Goal: Task Accomplishment & Management: Use online tool/utility

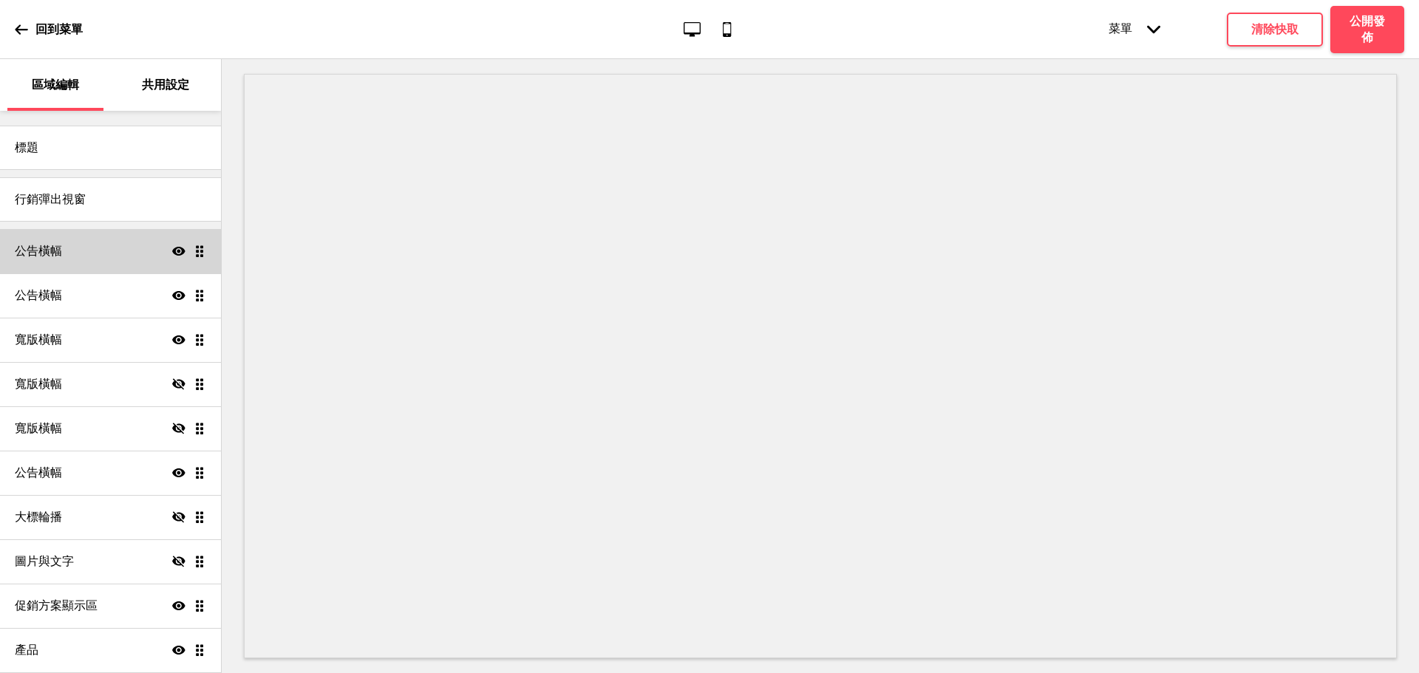
click at [104, 257] on div "公告橫幅 顯示 拖曳" at bounding box center [110, 251] width 221 height 44
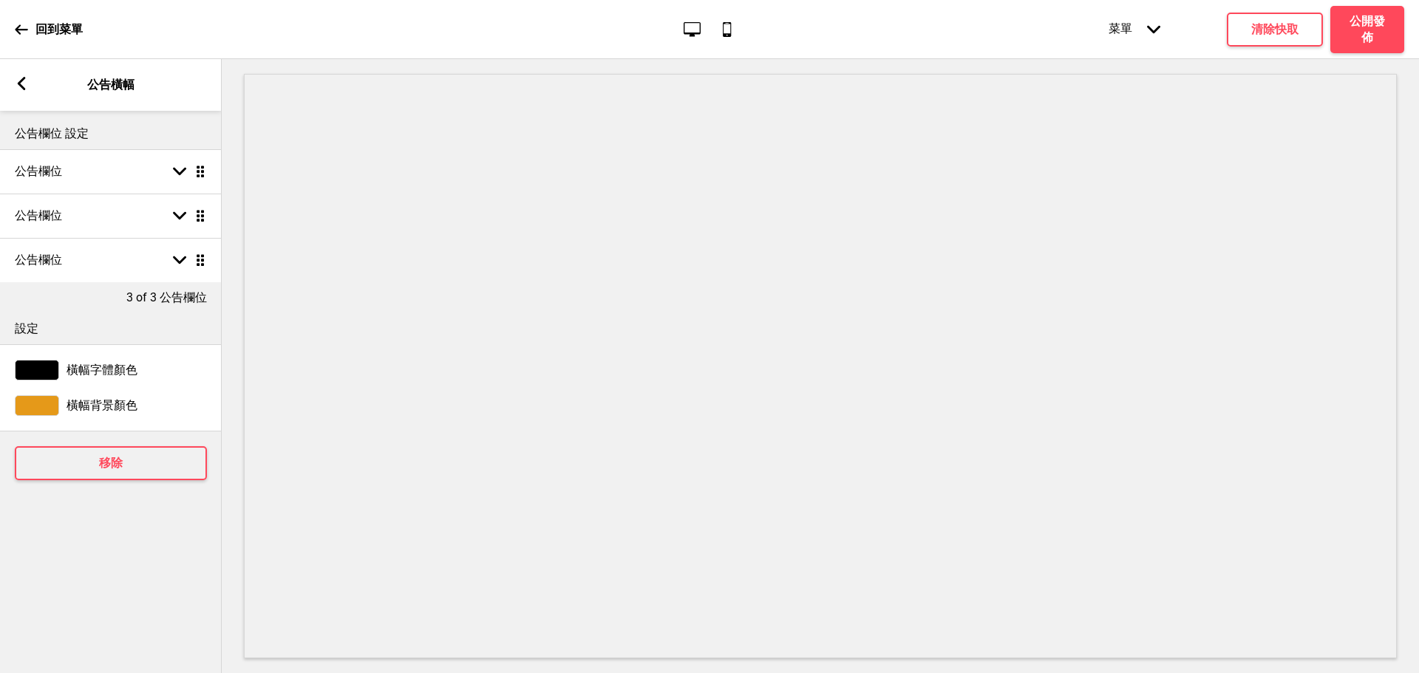
click at [24, 81] on rect at bounding box center [21, 83] width 13 height 13
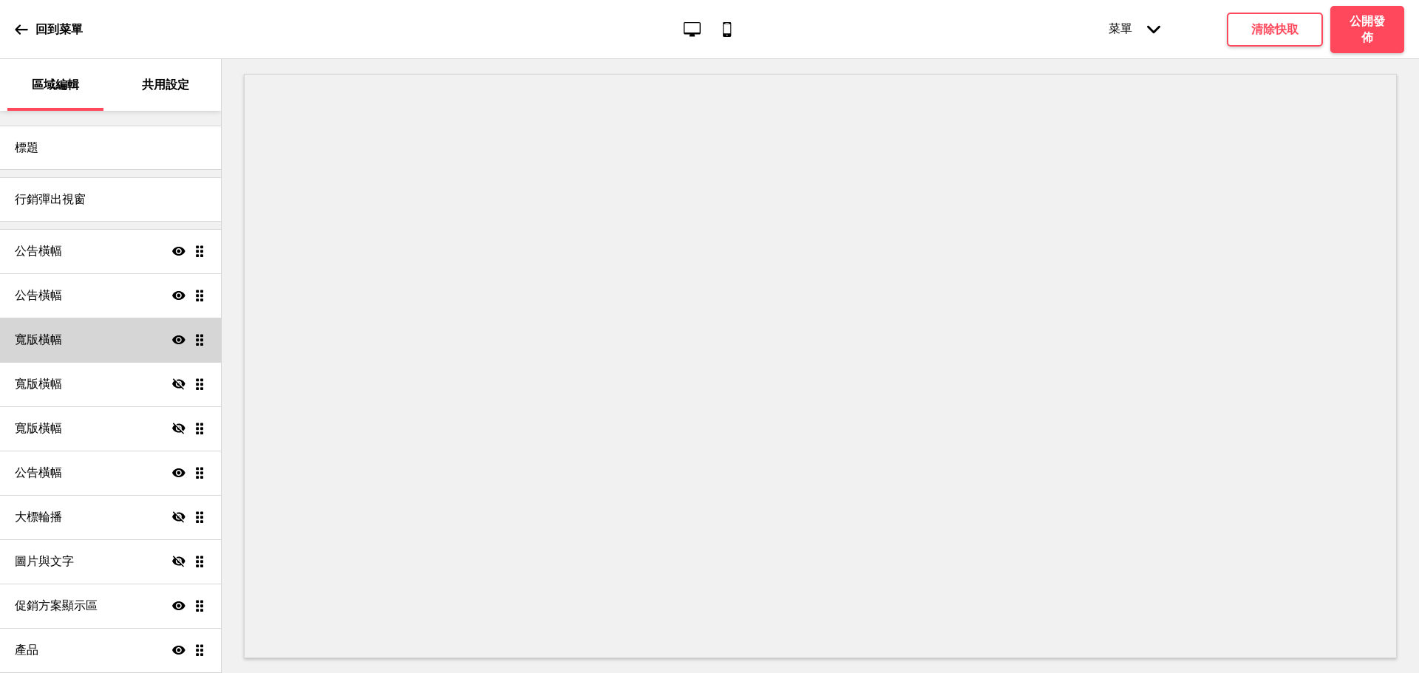
click at [95, 344] on div "寬版橫幅 顯示 拖曳" at bounding box center [110, 340] width 221 height 44
select select "large"
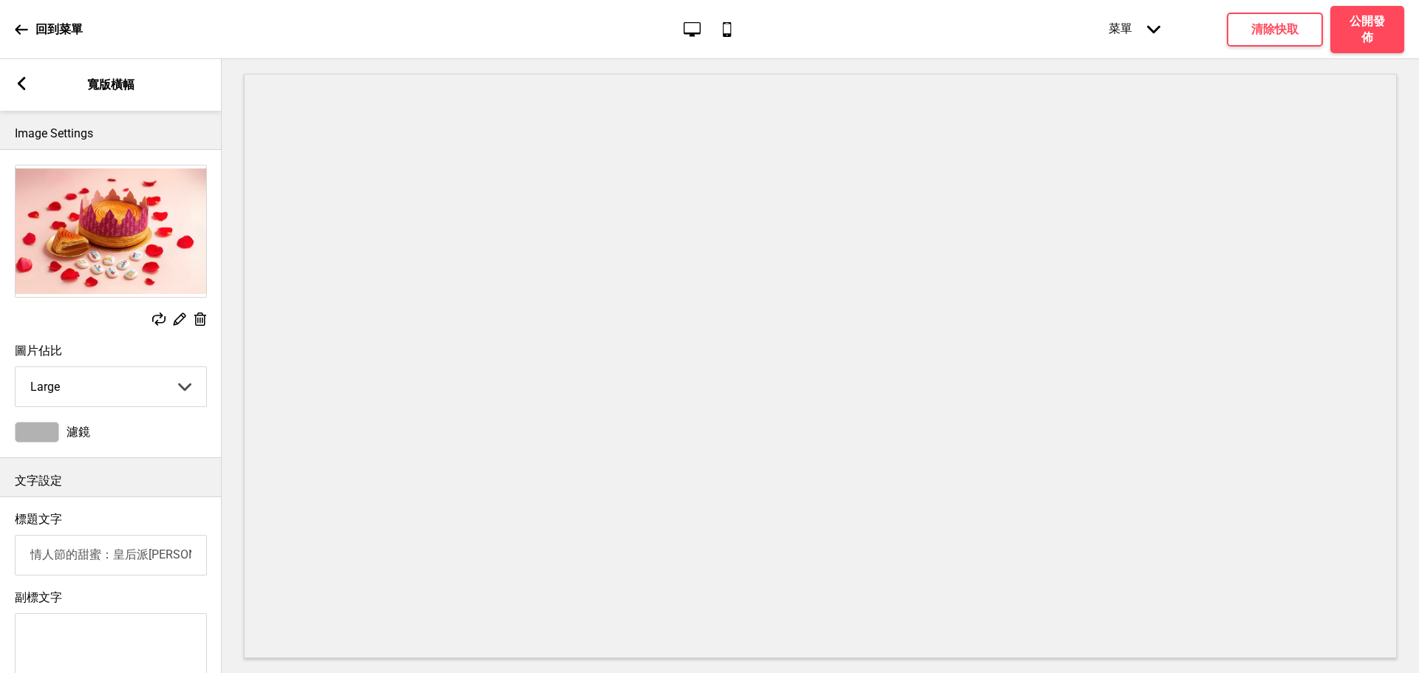
drag, startPoint x: 114, startPoint y: 564, endPoint x: 0, endPoint y: 580, distance: 114.9
click at [0, 580] on div "標題文字 情人節的甜蜜：皇后派[PERSON_NAME] in [GEOGRAPHIC_DATA]" at bounding box center [111, 544] width 222 height 78
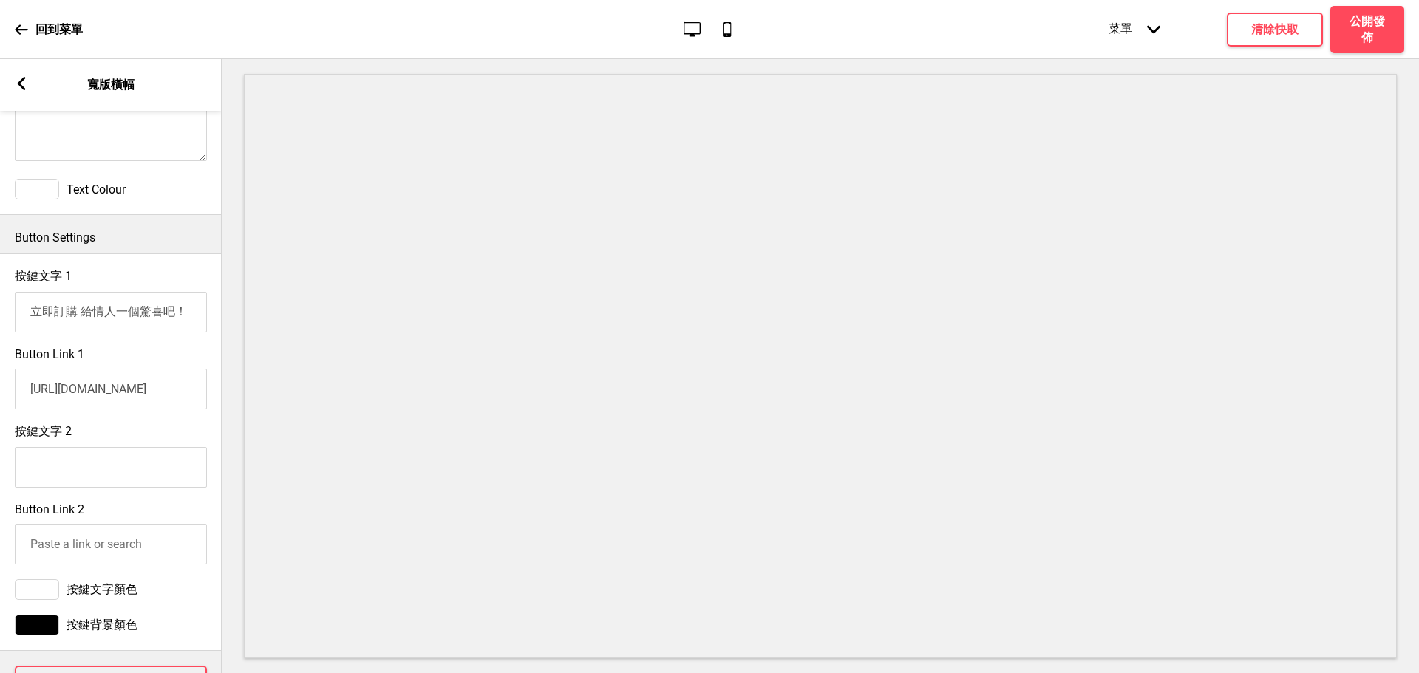
scroll to position [696, 0]
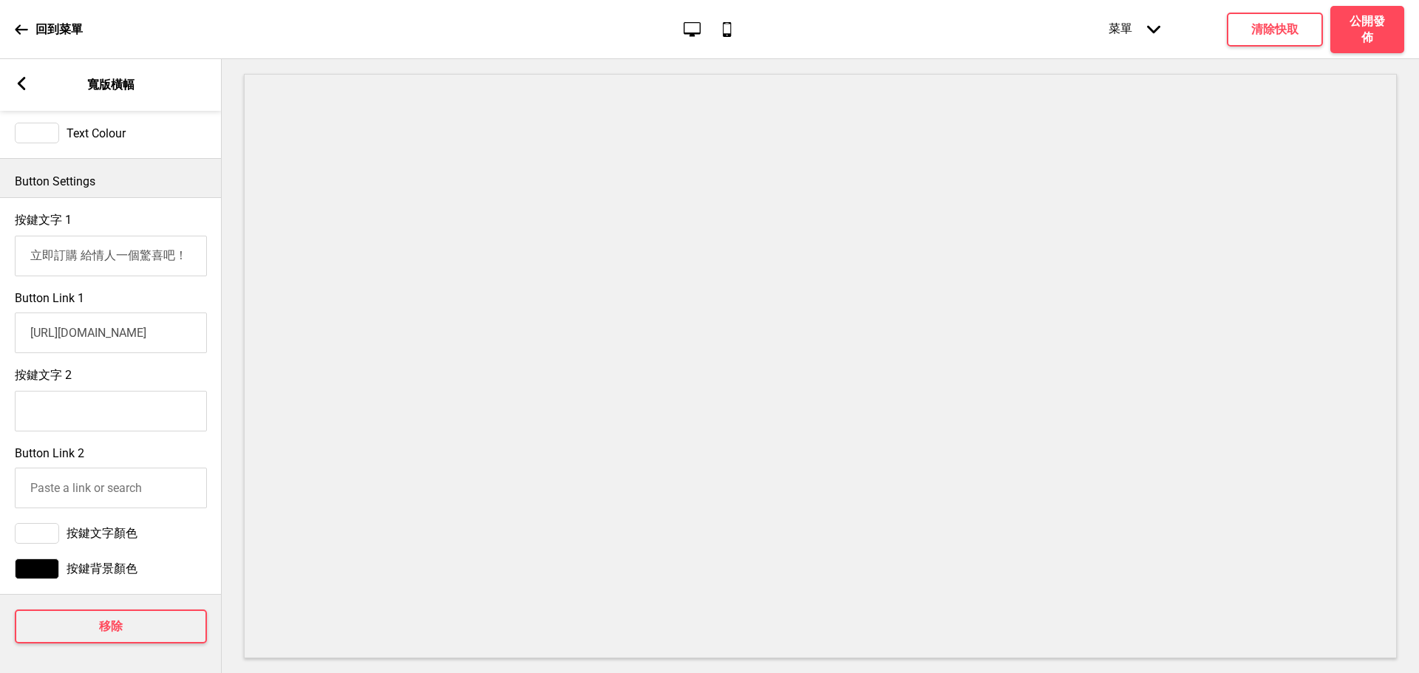
type input "皇后派[PERSON_NAME] in [GEOGRAPHIC_DATA]"
drag, startPoint x: 78, startPoint y: 244, endPoint x: 223, endPoint y: 245, distance: 144.8
click at [223, 245] on div "區域編輯 共用設定 標題 行銷彈出視窗 公告橫幅 顯示 拖曳 公告橫幅 顯示 拖曳 寬版橫幅 顯示 拖曳 寬版橫幅 隱藏 拖曳 寬版橫幅 隱藏 拖曳 公告橫幅…" at bounding box center [709, 366] width 1419 height 614
type input "立即訂購"
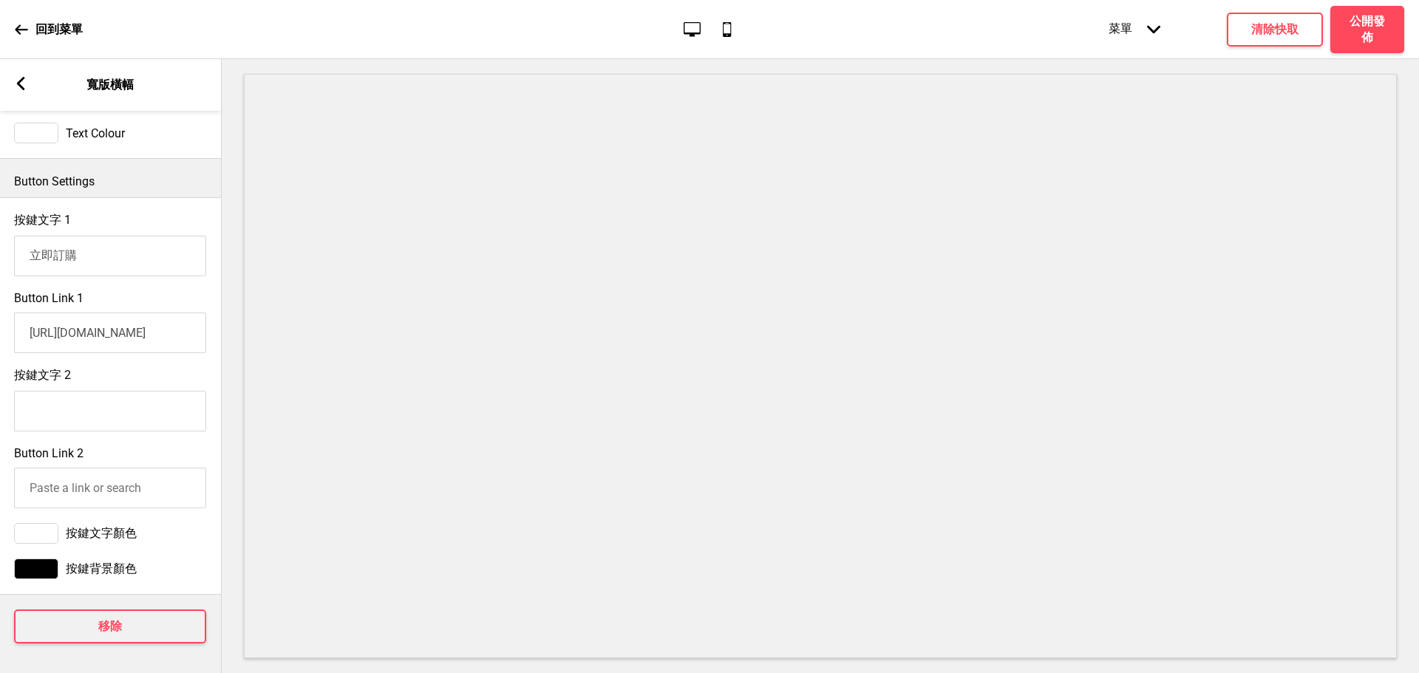
click at [212, 213] on div "按鍵文字 1 立即訂購" at bounding box center [110, 244] width 222 height 78
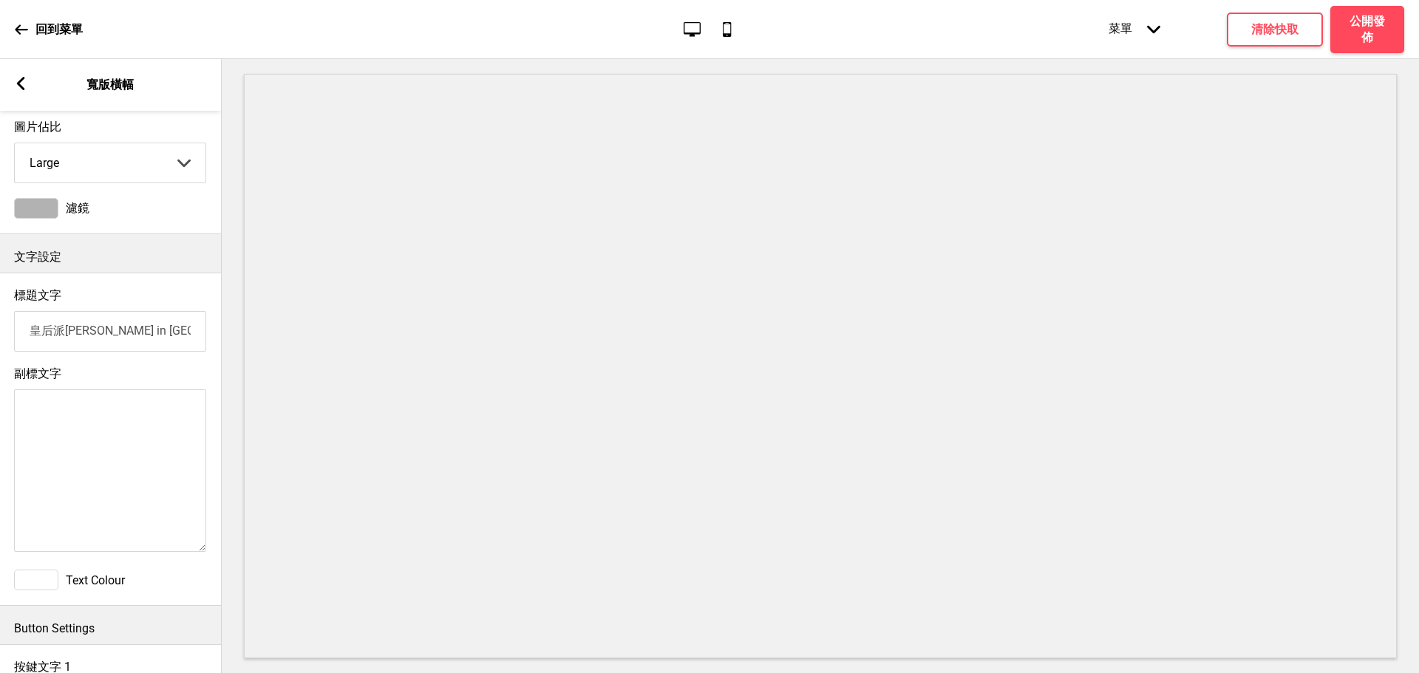
scroll to position [203, 0]
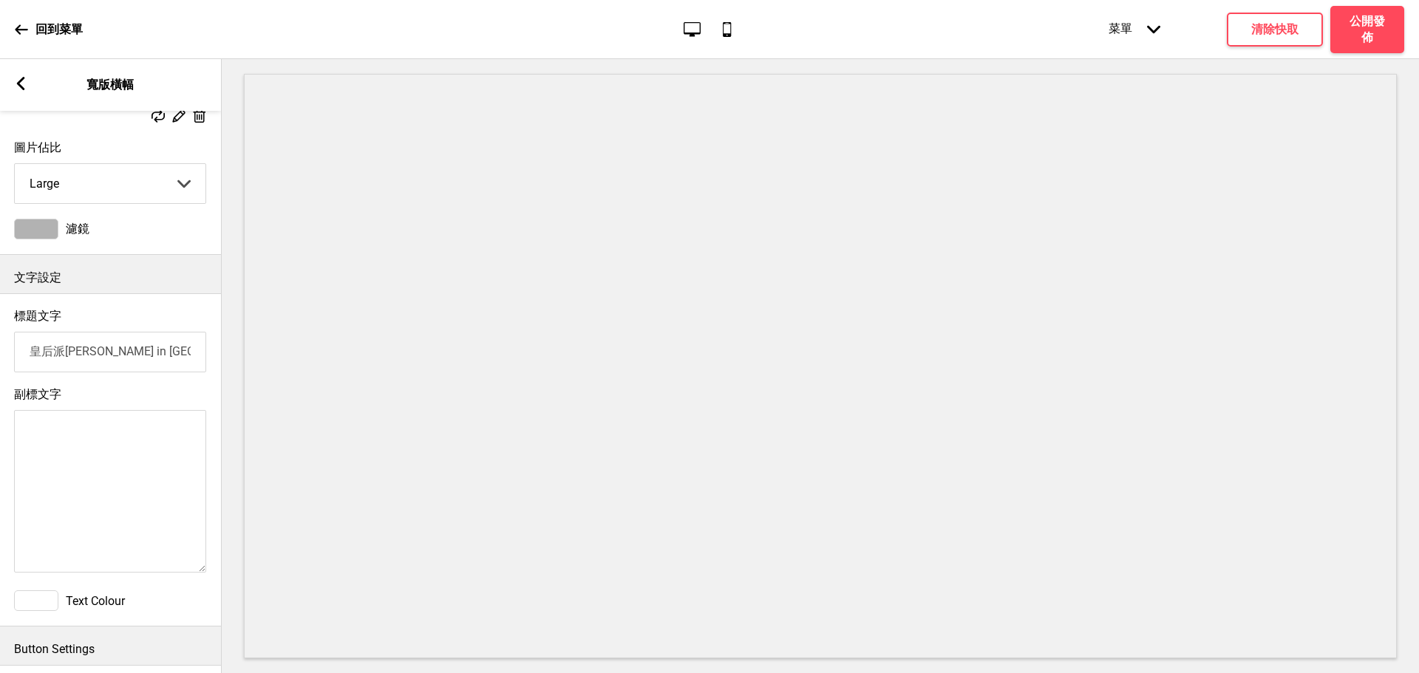
click at [27, 88] on rect at bounding box center [20, 83] width 13 height 13
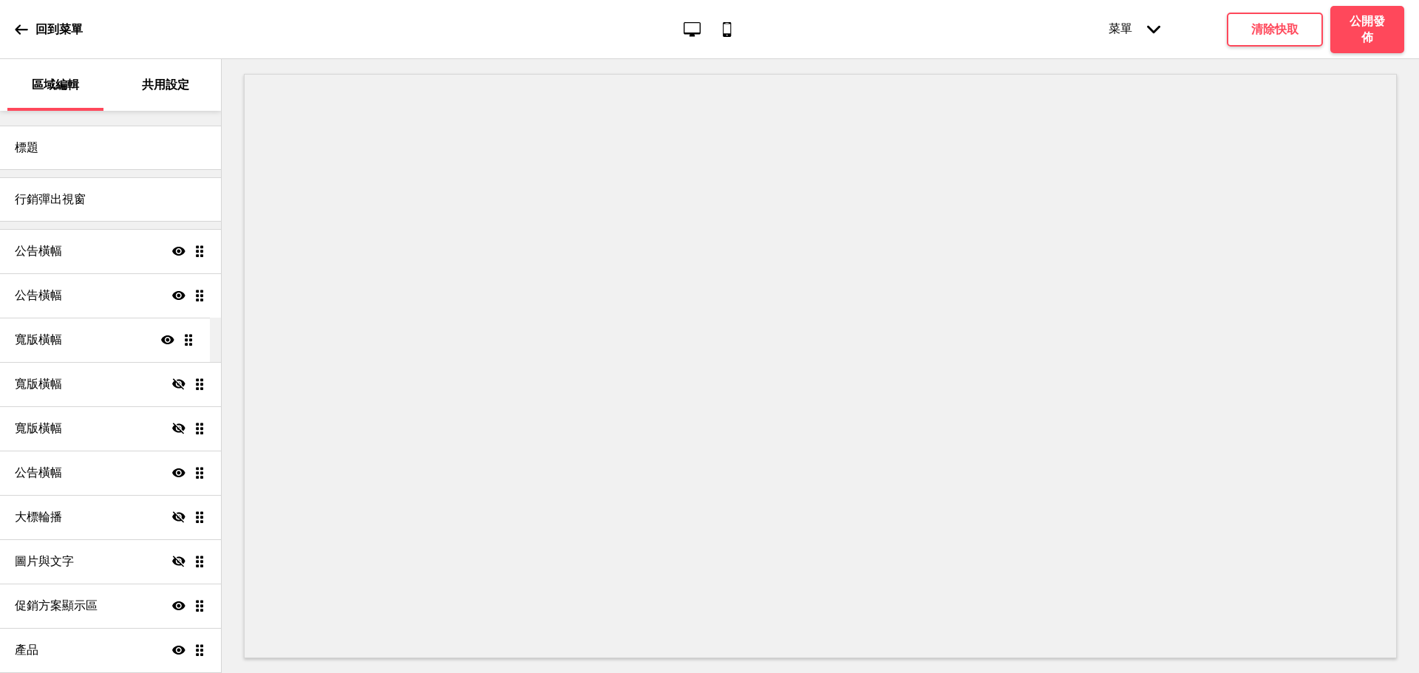
click at [194, 346] on ul "公告橫幅 顯示 拖曳 公告橫幅 顯示 拖曳 寬版橫幅 顯示 拖曳 寬版橫幅 隱藏 拖曳 寬版橫幅 隱藏 拖曳 公告橫幅 顯示 拖曳 大標輪播 隱藏 拖曳 圖片…" at bounding box center [110, 473] width 221 height 488
click at [188, 346] on div "寬版橫幅 顯示 拖曳" at bounding box center [110, 340] width 221 height 44
select select "large"
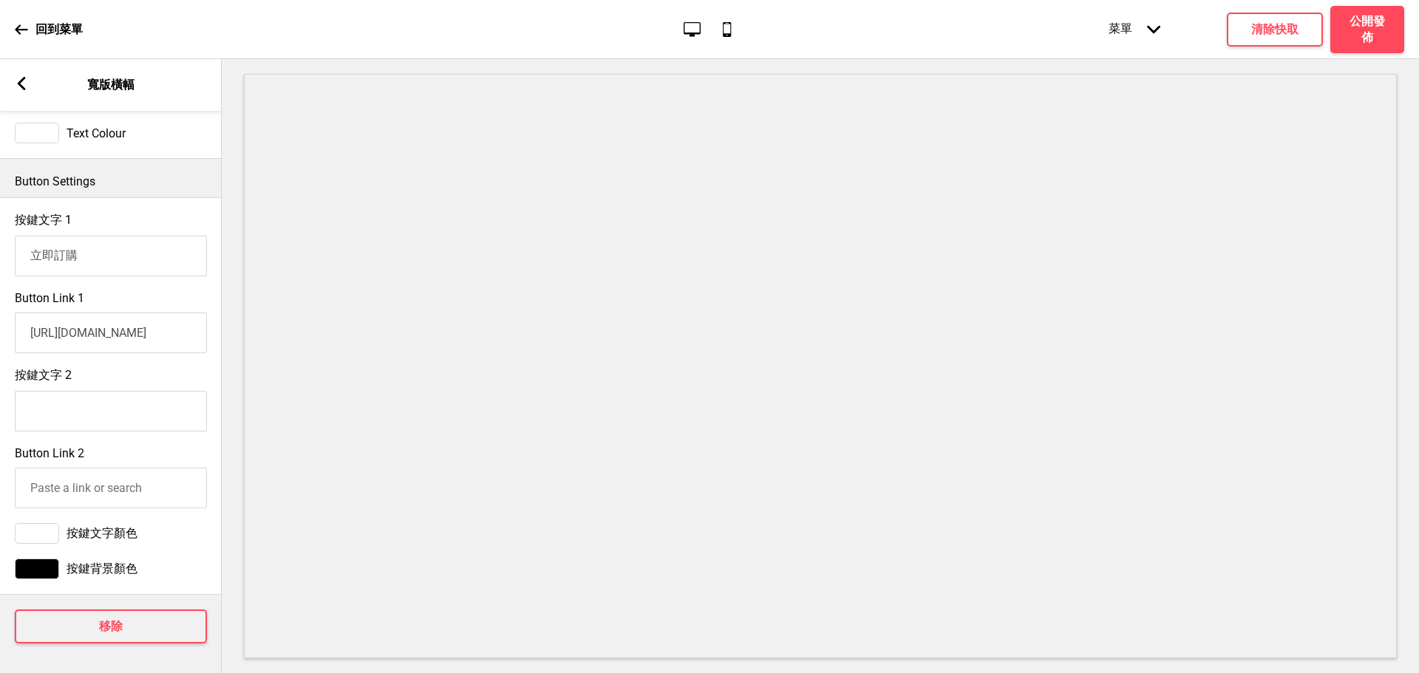
scroll to position [0, 0]
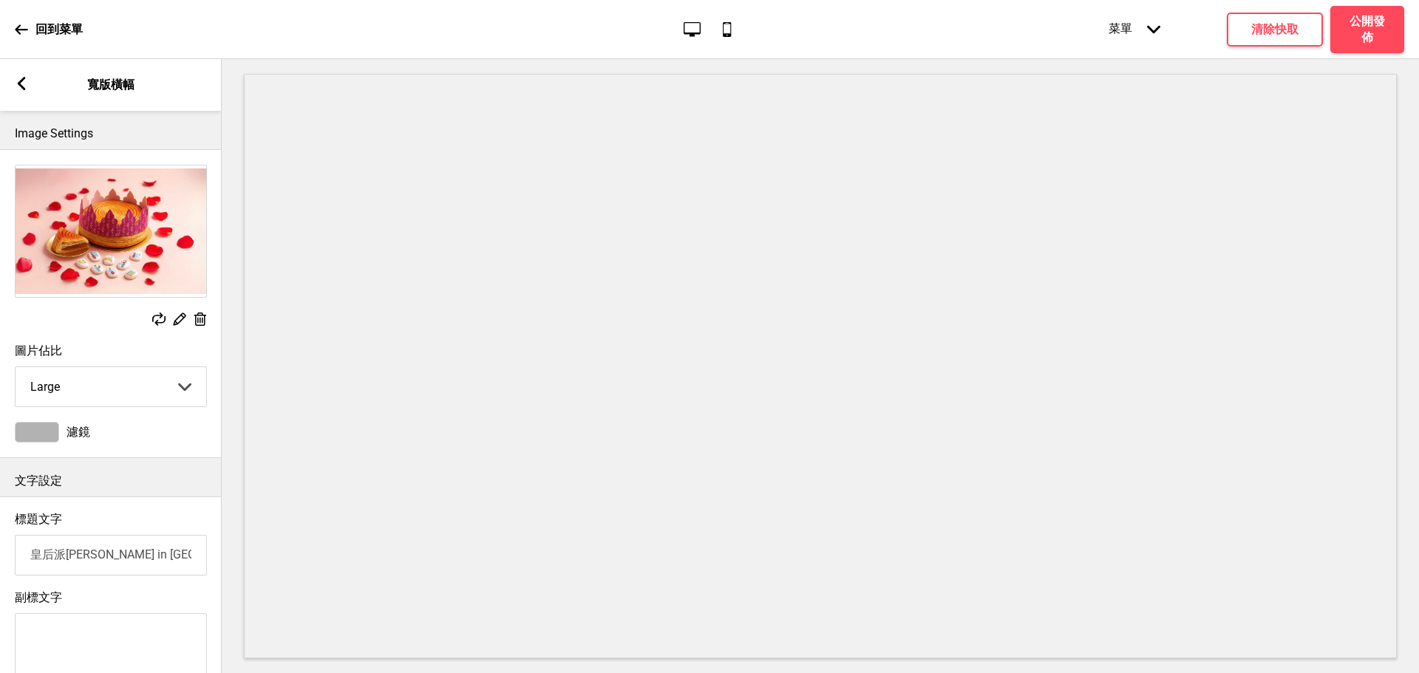
click at [35, 80] on div "箭頭left 寬版橫幅" at bounding box center [111, 85] width 222 height 52
click at [27, 80] on rect at bounding box center [21, 83] width 13 height 13
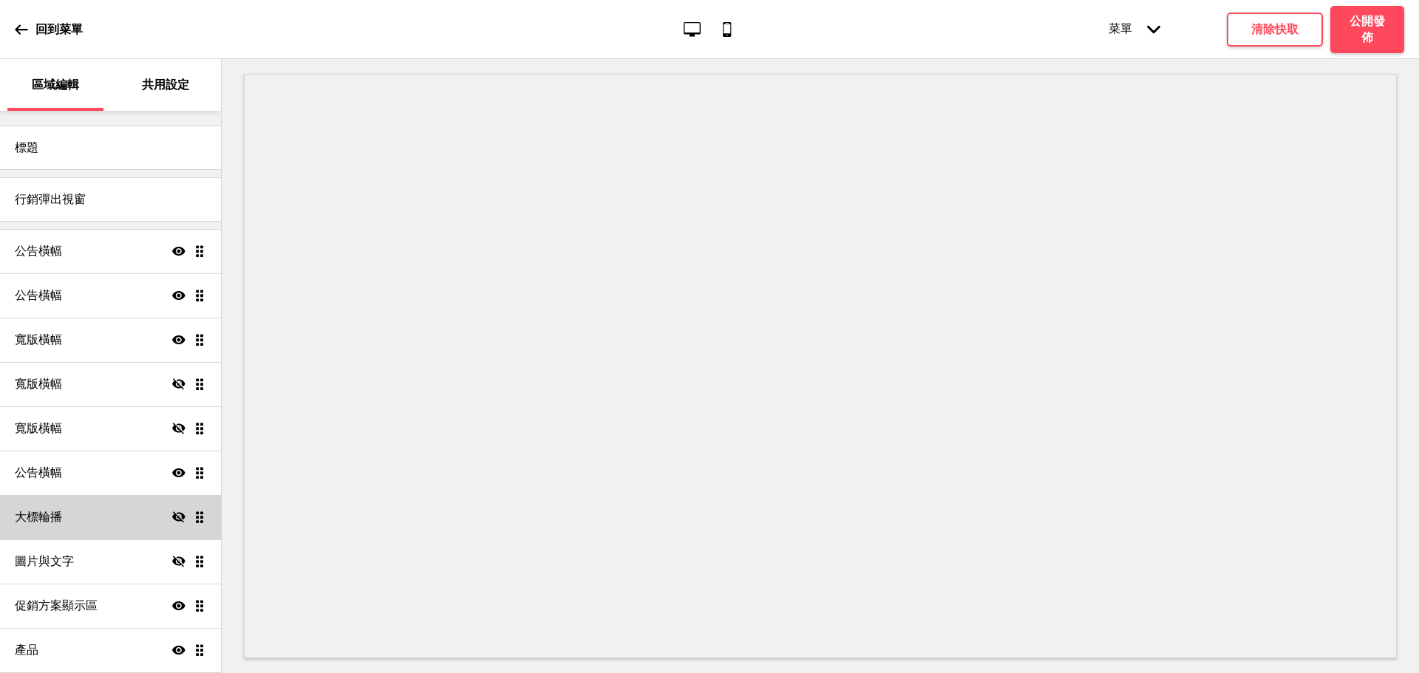
click at [94, 522] on div "大標輪播 隱藏 拖曳" at bounding box center [110, 517] width 221 height 44
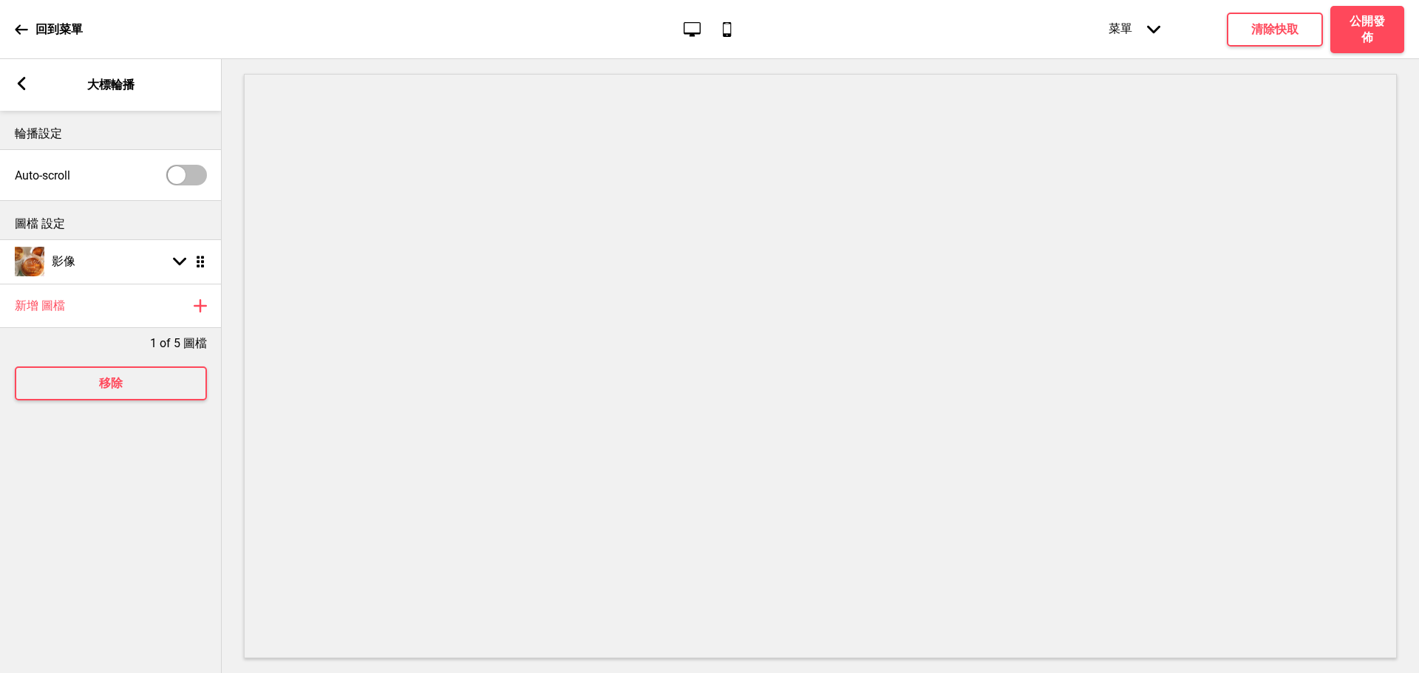
click at [23, 87] on icon at bounding box center [22, 83] width 8 height 13
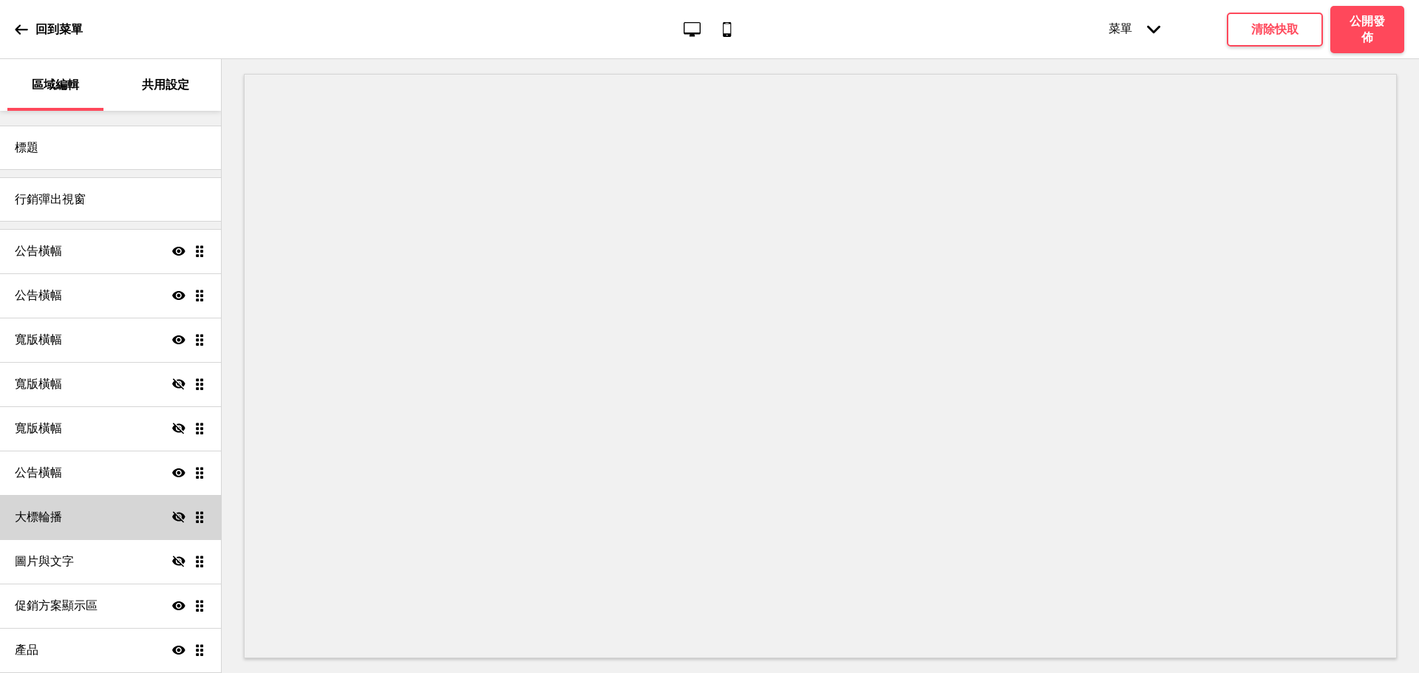
click at [95, 523] on div "大標輪播 隱藏 拖曳" at bounding box center [110, 517] width 221 height 44
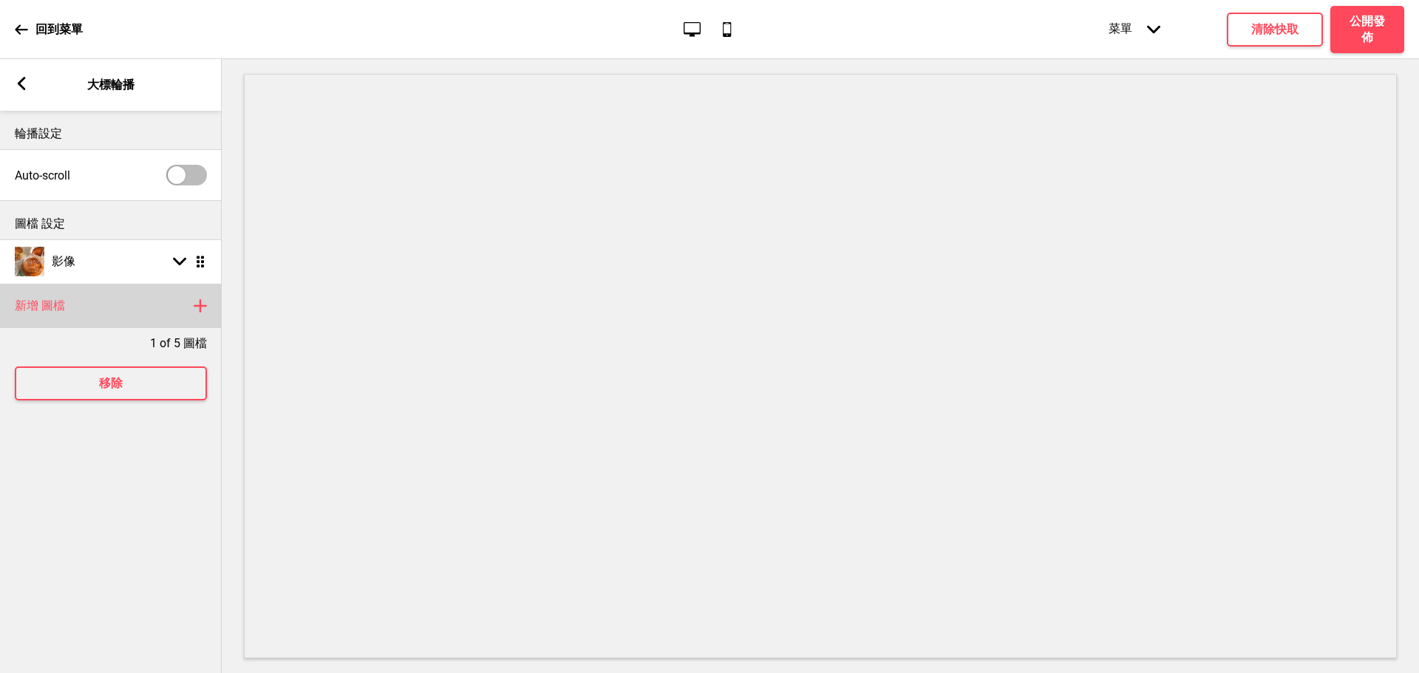
click at [133, 318] on div "新增 圖檔 加上" at bounding box center [111, 306] width 222 height 44
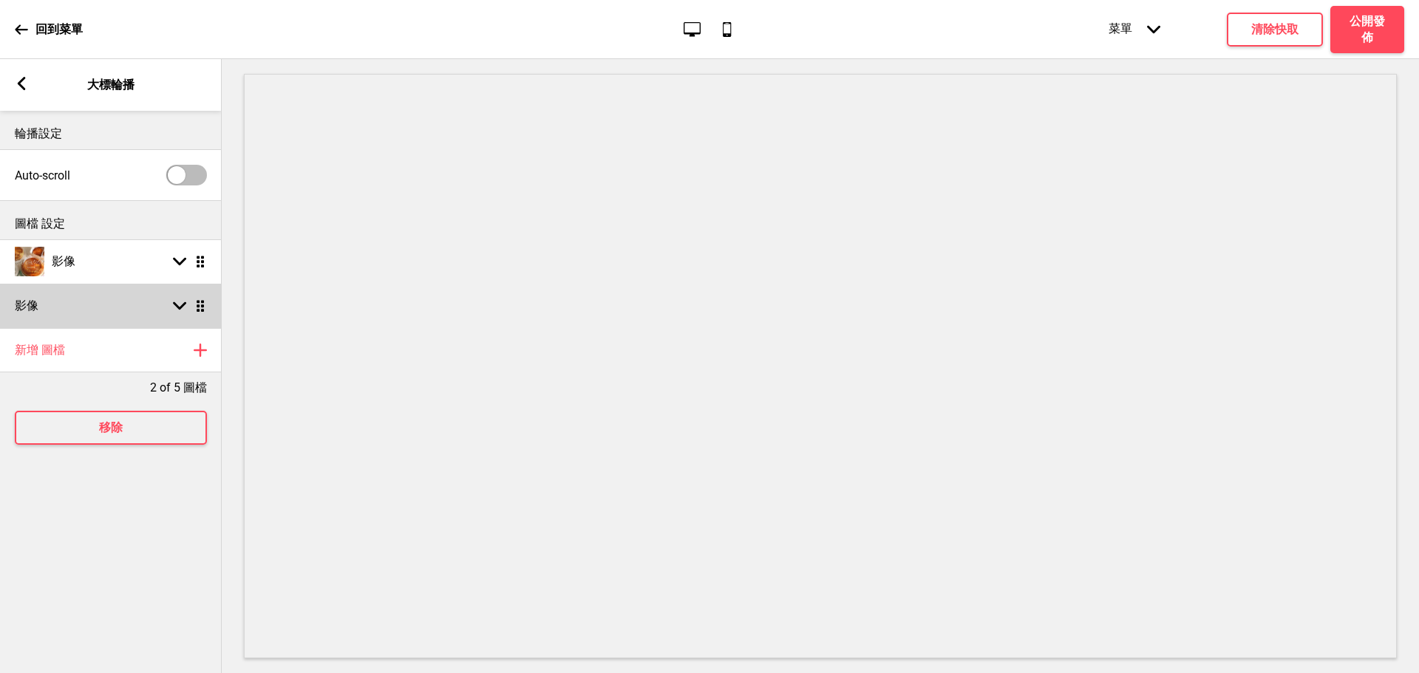
click at [182, 297] on div "影像 箭頭down 拖曳" at bounding box center [111, 306] width 222 height 44
select select "right"
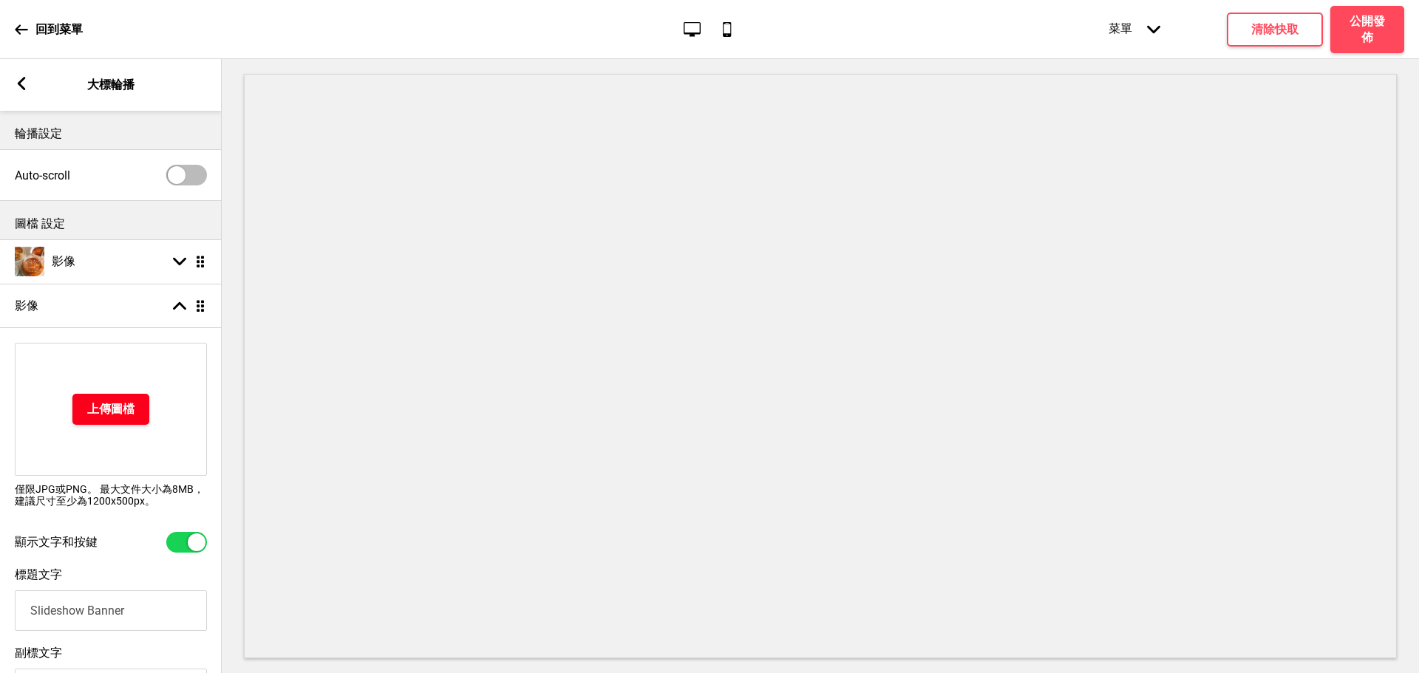
click at [142, 409] on button "上傳圖檔" at bounding box center [110, 409] width 77 height 31
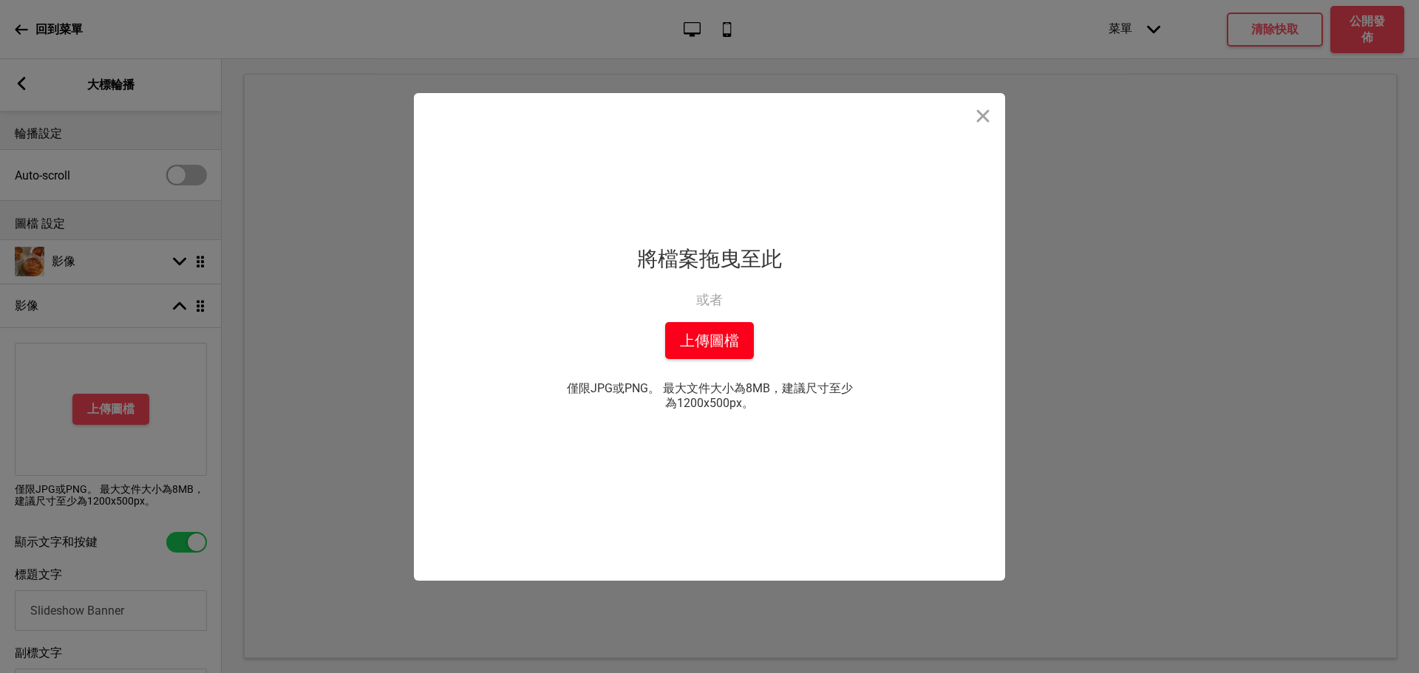
click at [705, 332] on button "上傳圖檔" at bounding box center [709, 340] width 89 height 37
drag, startPoint x: 666, startPoint y: 410, endPoint x: 722, endPoint y: 411, distance: 56.2
click at [722, 411] on div "拖放檔案到這裡 將檔案拖曳至此 或者 從你的本機中上傳 上傳圖檔 僅限JPG或PNG。 最大文件大小為8MB，建議尺寸至少為1200x500px。 你也可以選自" at bounding box center [709, 337] width 369 height 488
copy span "1200x500"
